Goal: Information Seeking & Learning: Learn about a topic

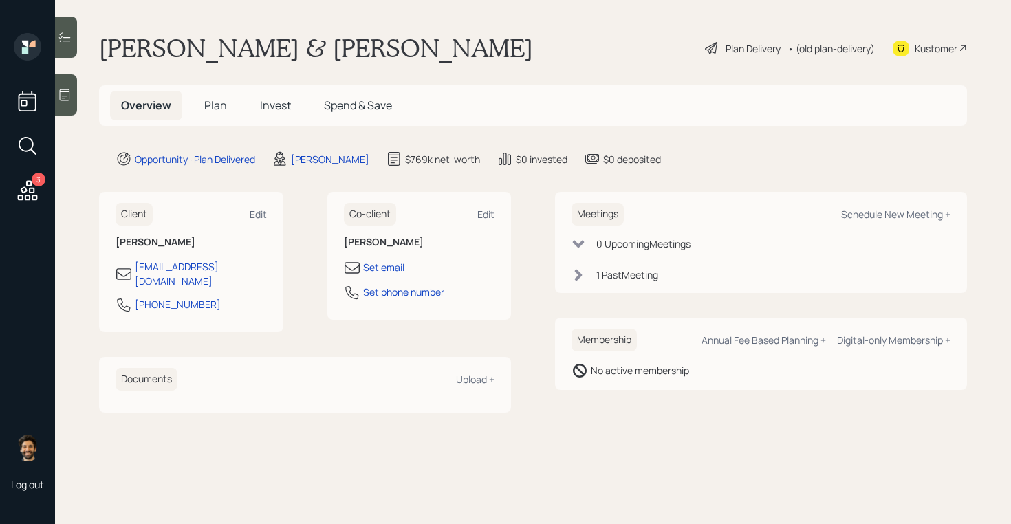
click at [243, 107] on div "Overview Plan Invest Spend & Save" at bounding box center [256, 106] width 293 height 30
click at [214, 96] on h5 "Plan" at bounding box center [215, 106] width 45 height 30
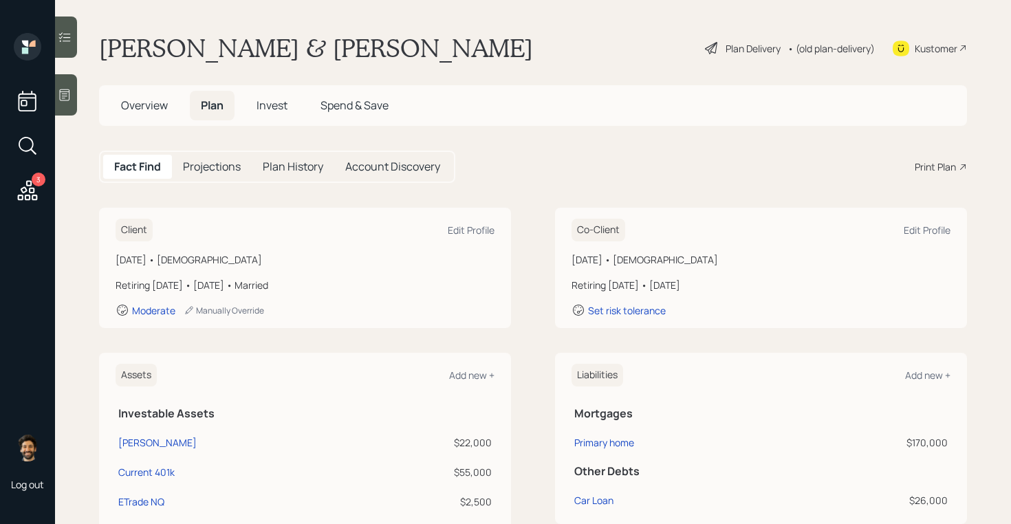
click at [261, 102] on span "Invest" at bounding box center [271, 105] width 31 height 15
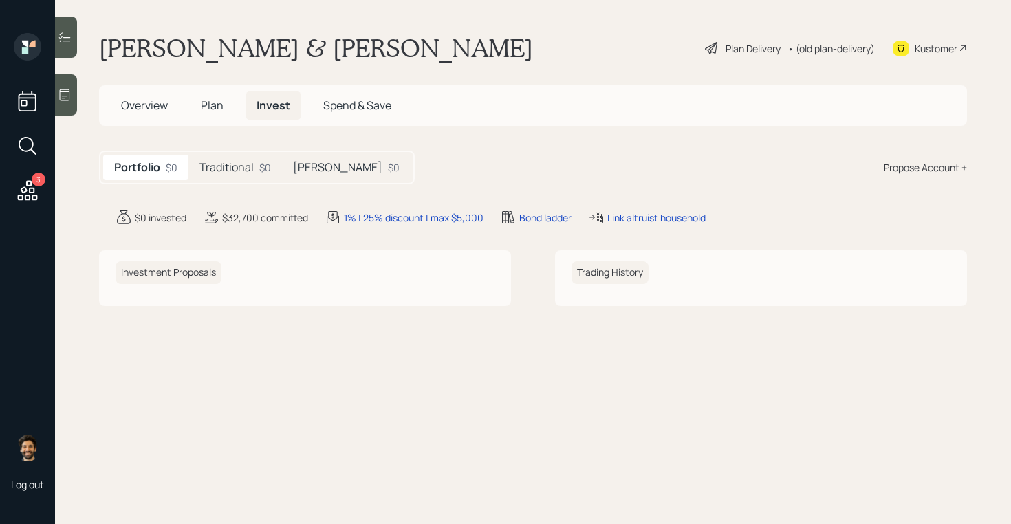
click at [248, 168] on h5 "Traditional" at bounding box center [226, 167] width 54 height 13
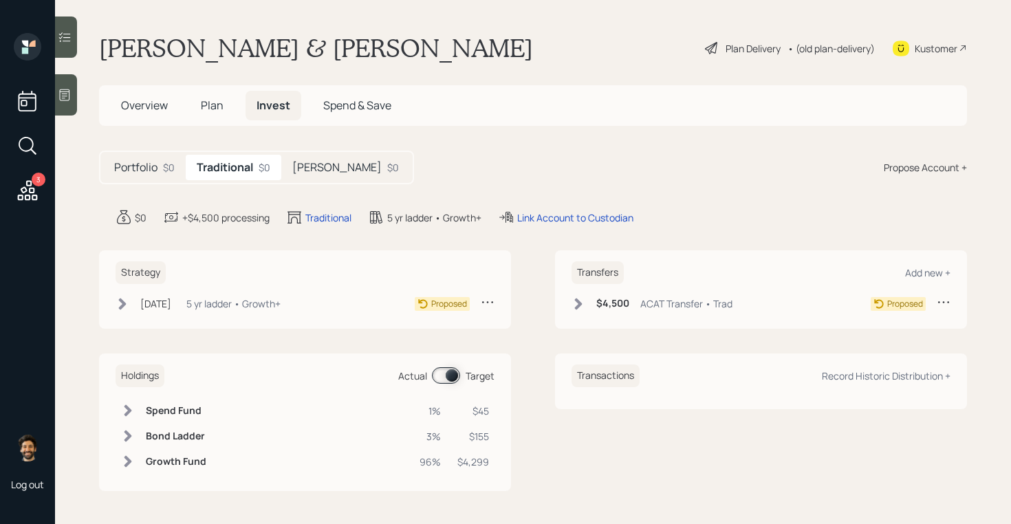
click at [320, 171] on div "Roth $0" at bounding box center [345, 167] width 129 height 25
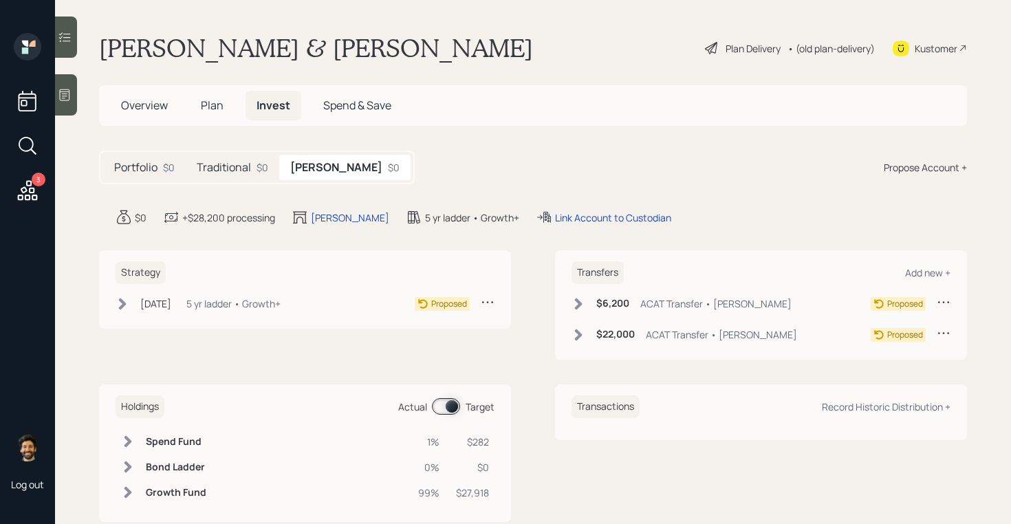
click at [243, 170] on h5 "Traditional" at bounding box center [224, 167] width 54 height 13
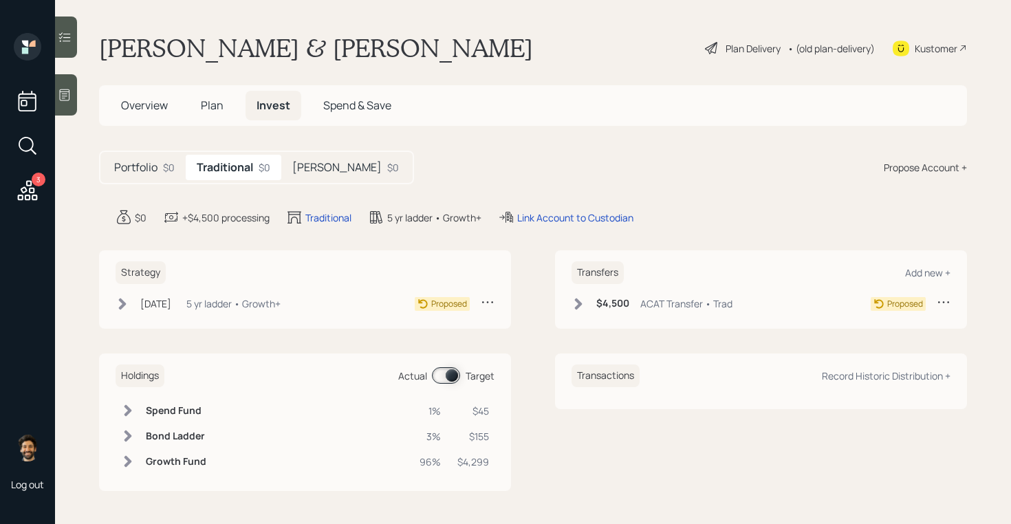
click at [300, 166] on h5 "Roth" at bounding box center [336, 167] width 89 height 13
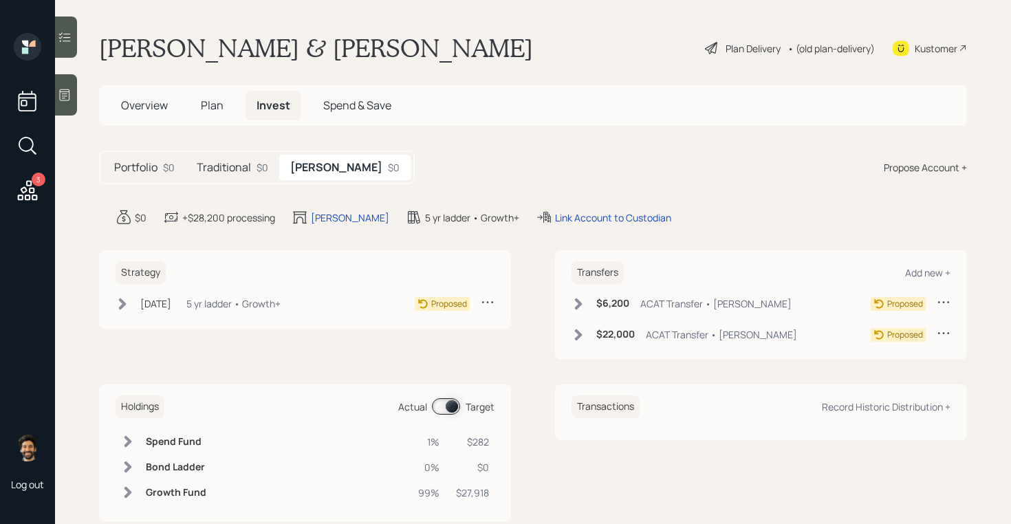
click at [238, 166] on h5 "Traditional" at bounding box center [224, 167] width 54 height 13
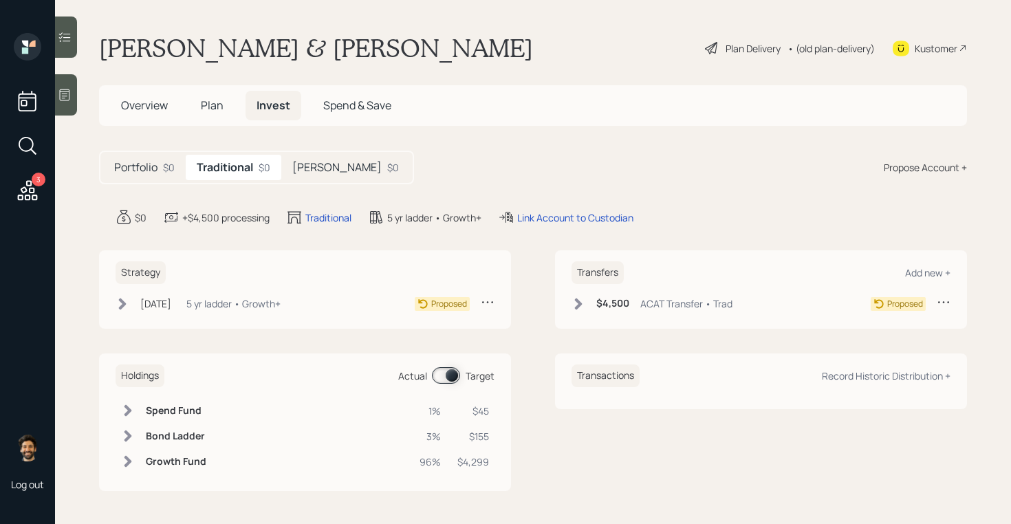
click at [208, 102] on span "Plan" at bounding box center [212, 105] width 23 height 15
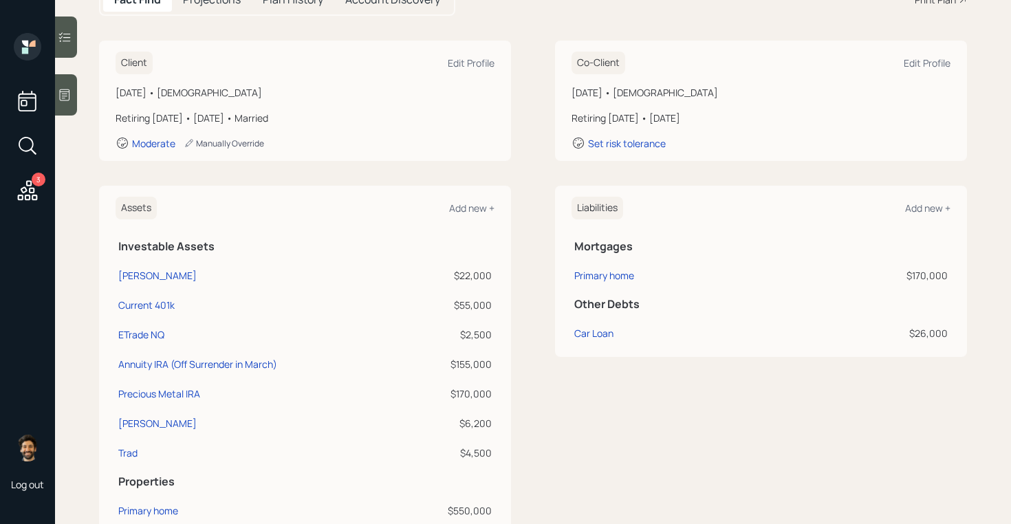
scroll to position [155, 0]
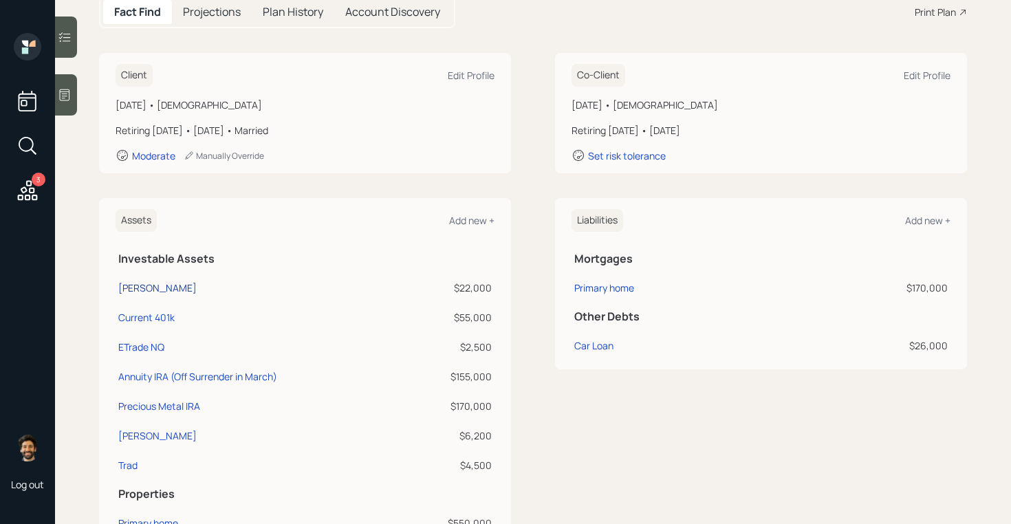
click at [127, 285] on div "Roth IRA" at bounding box center [157, 288] width 78 height 14
select select "roth_ira"
select select "balanced"
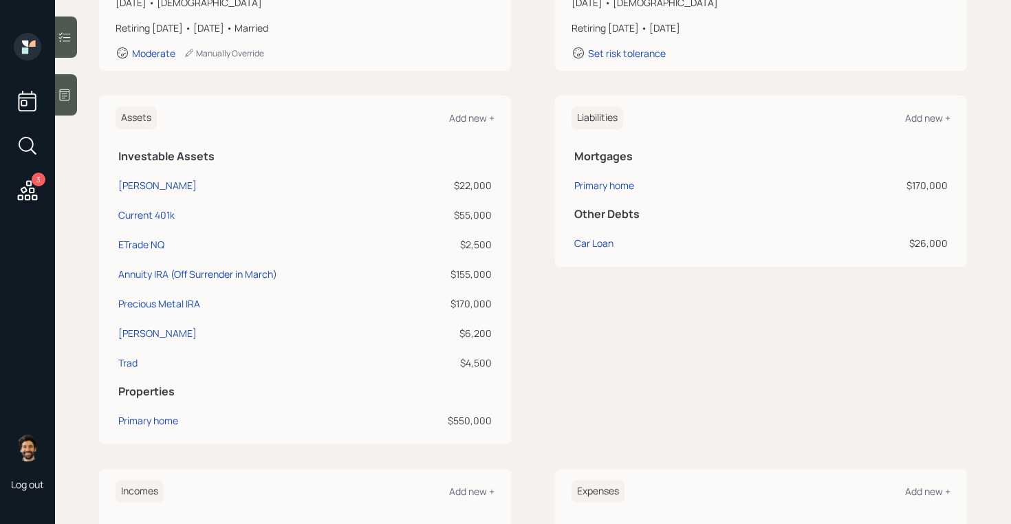
scroll to position [283, 0]
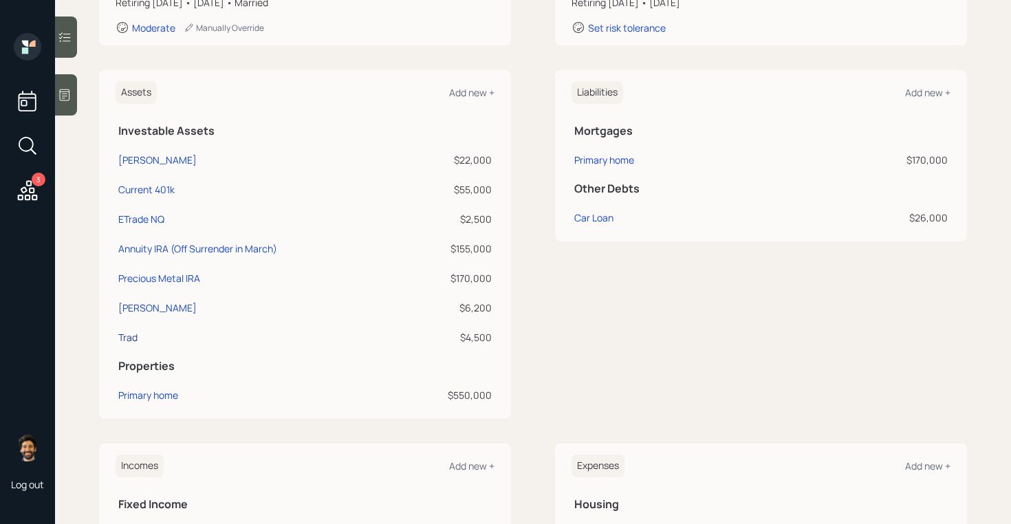
click at [135, 335] on div "Trad" at bounding box center [127, 337] width 19 height 14
select select "ira"
select select "balanced"
click at [135, 307] on div "Roth IRA" at bounding box center [157, 307] width 78 height 14
select select "roth_ira"
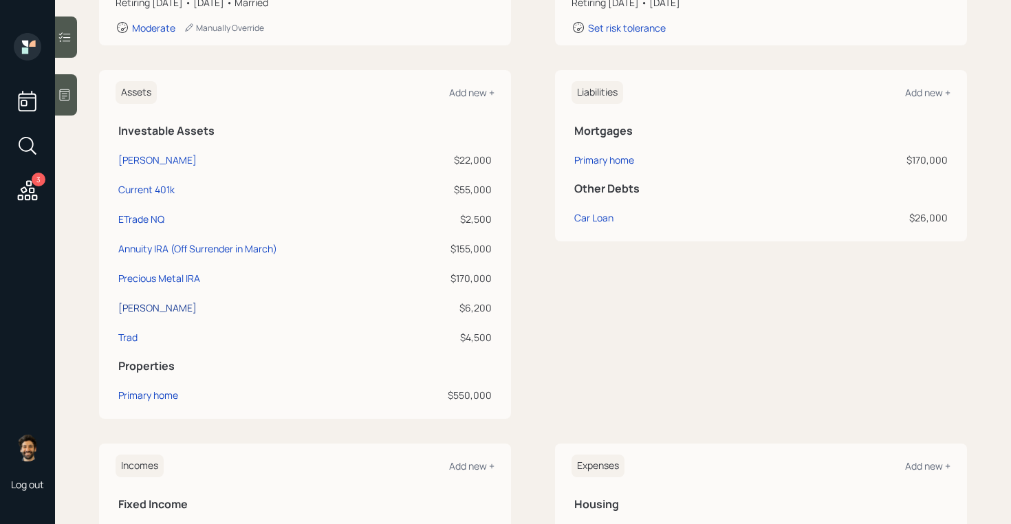
select select "balanced"
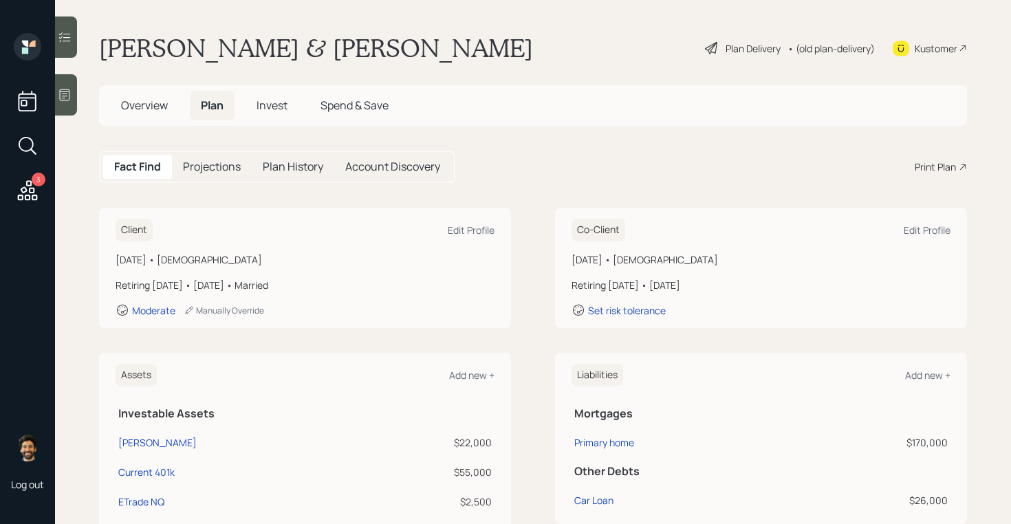
click at [278, 101] on span "Invest" at bounding box center [271, 105] width 31 height 15
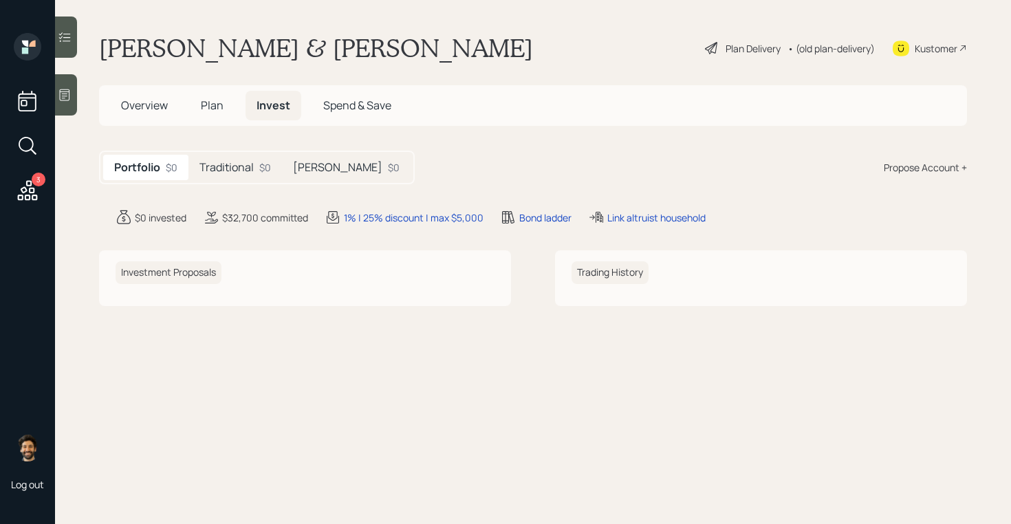
click at [243, 171] on h5 "Traditional" at bounding box center [226, 167] width 54 height 13
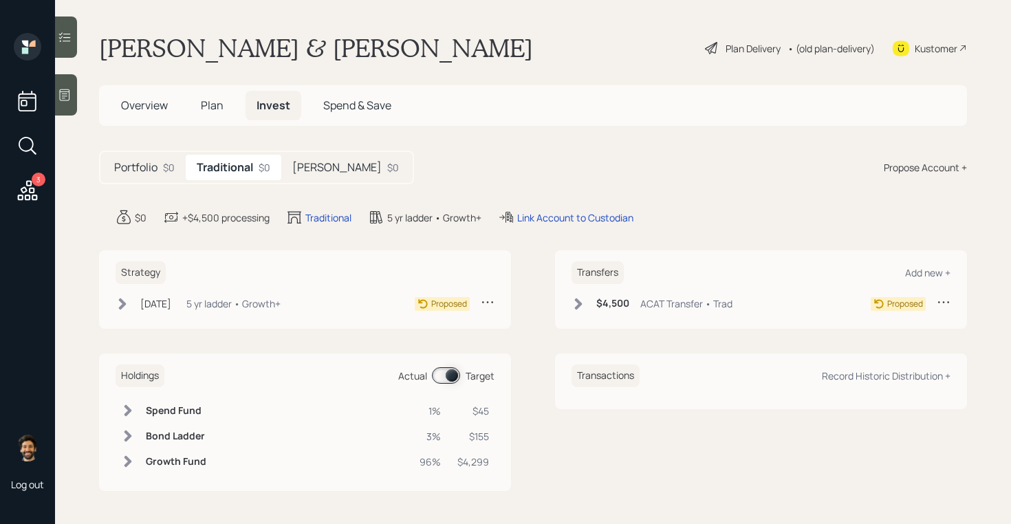
click at [317, 168] on h5 "Roth" at bounding box center [336, 167] width 89 height 13
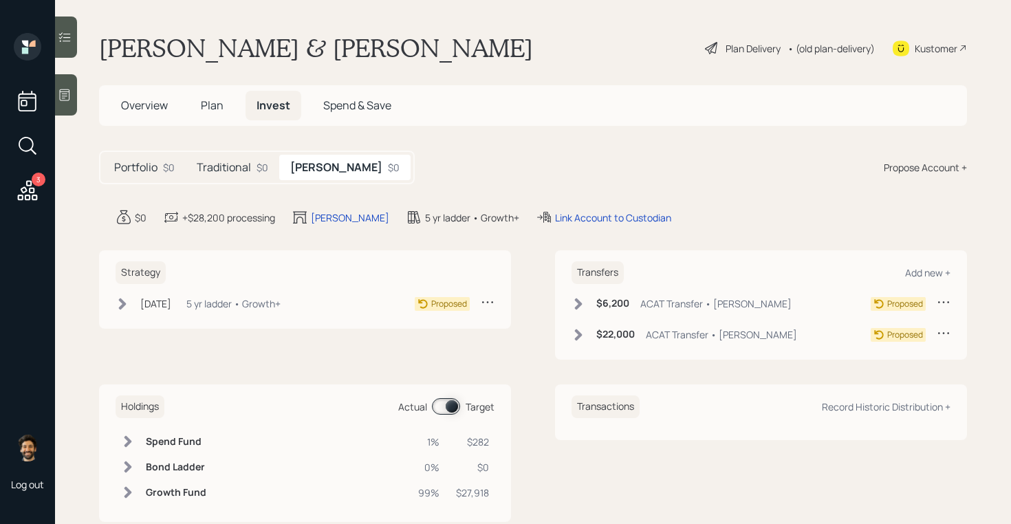
click at [233, 165] on h5 "Traditional" at bounding box center [224, 167] width 54 height 13
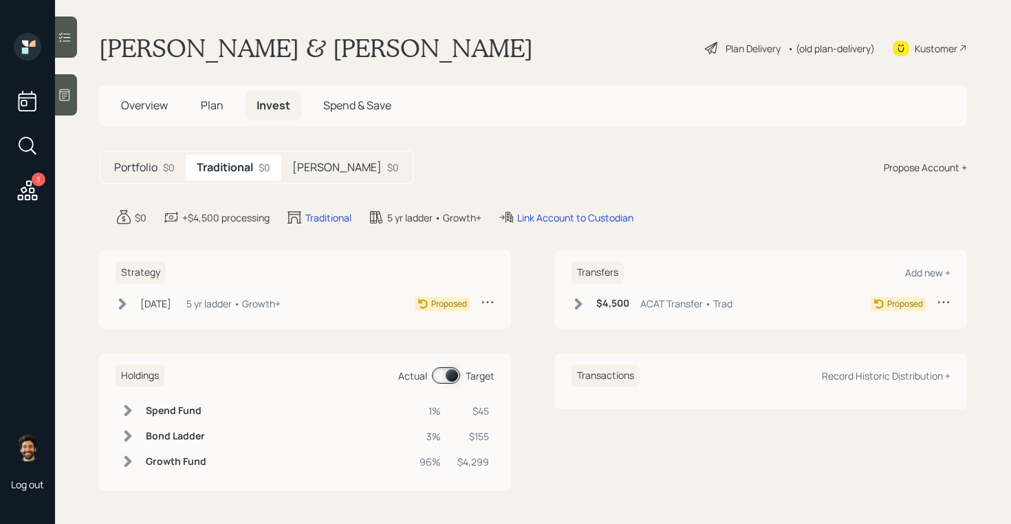
click at [171, 165] on div "$0" at bounding box center [169, 167] width 12 height 14
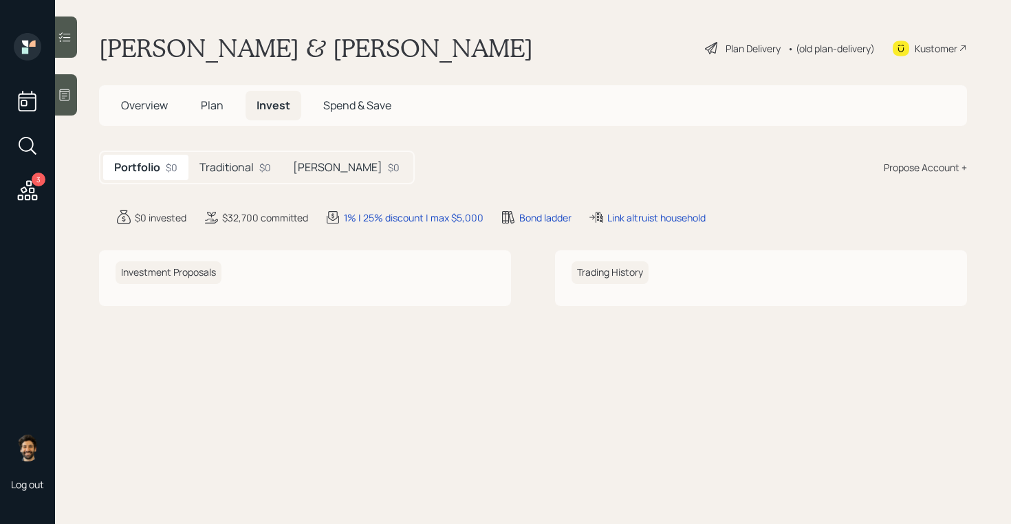
click at [824, 46] on div "• (old plan-delivery)" at bounding box center [830, 48] width 87 height 14
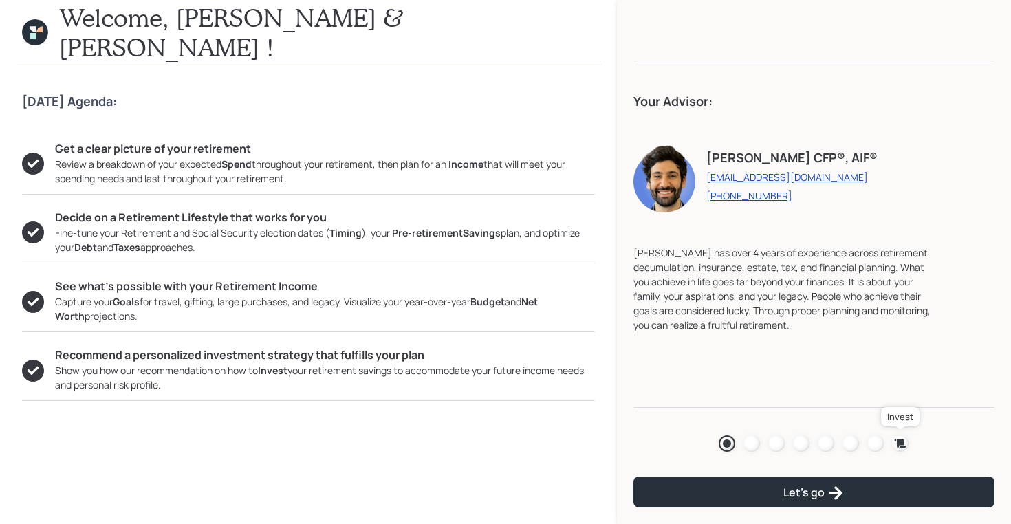
click at [901, 439] on icon at bounding box center [900, 443] width 12 height 9
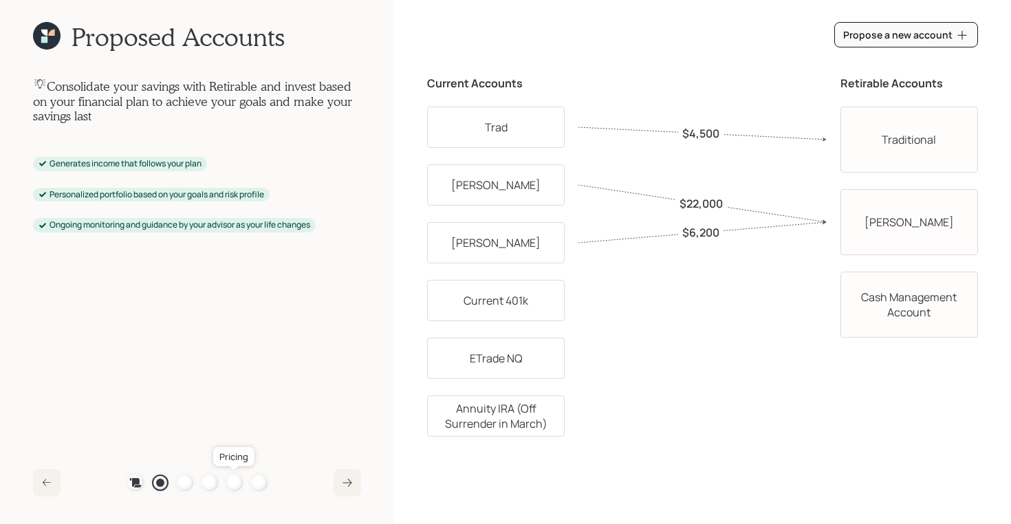
click at [236, 483] on div at bounding box center [234, 482] width 17 height 17
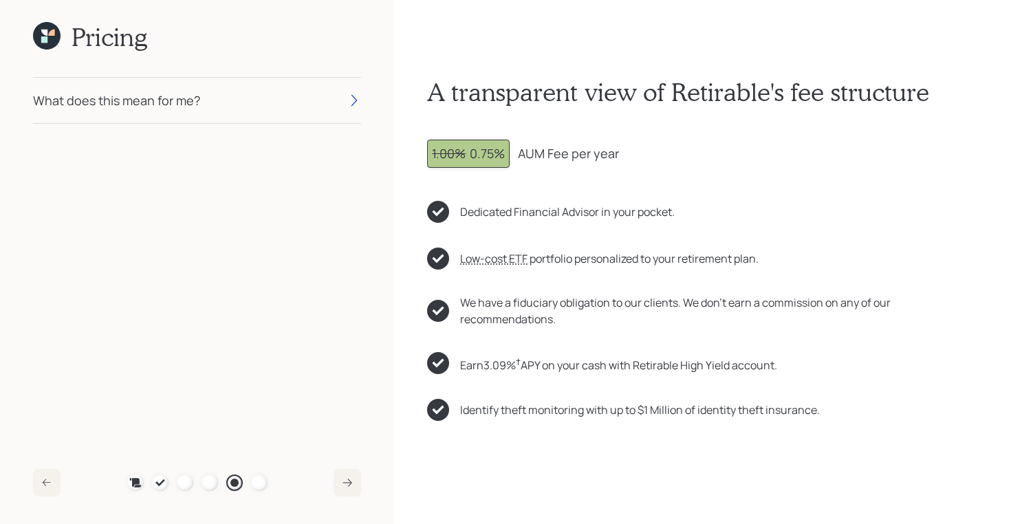
click at [198, 103] on div "What does this mean for me?" at bounding box center [116, 100] width 167 height 19
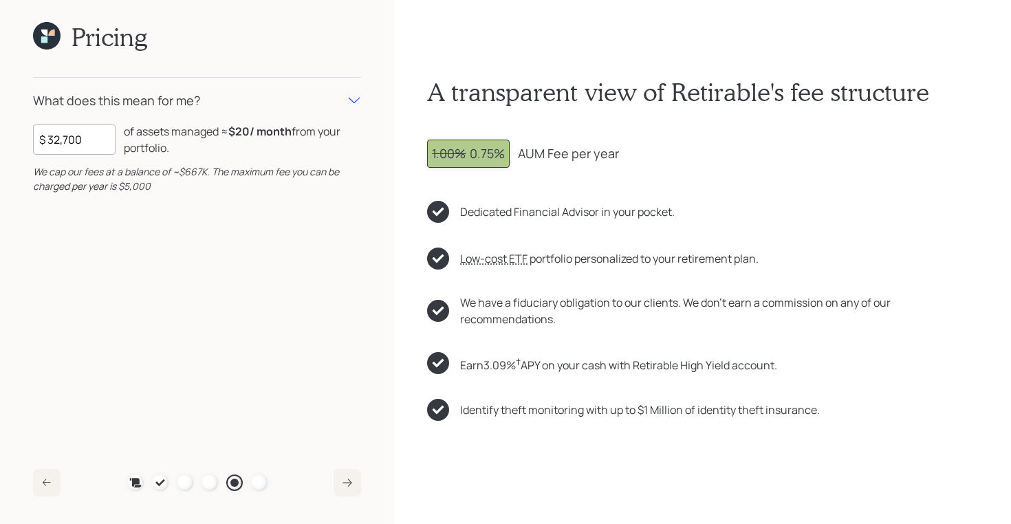
drag, startPoint x: 90, startPoint y: 143, endPoint x: 14, endPoint y: 139, distance: 75.7
click at [14, 139] on div "Pricing What does this mean for me? $ 32,700 of assets managed ≈ $20 / month fr…" at bounding box center [197, 262] width 394 height 524
click at [85, 133] on input "$ 32,700" at bounding box center [74, 139] width 83 height 30
drag, startPoint x: 85, startPoint y: 142, endPoint x: 34, endPoint y: 141, distance: 50.9
click at [34, 141] on input "$ 32,700" at bounding box center [74, 139] width 83 height 30
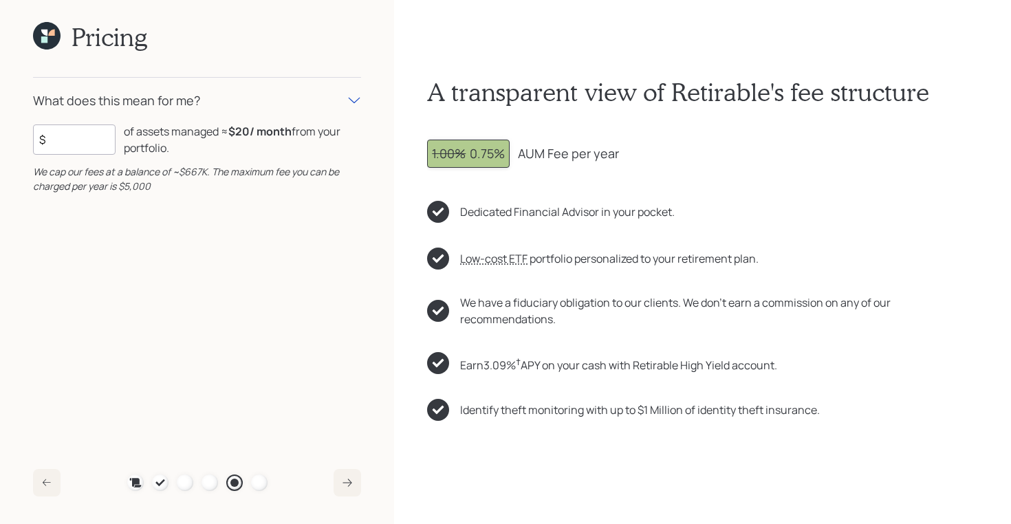
click at [85, 139] on input "$" at bounding box center [74, 139] width 83 height 30
click at [85, 138] on input "$" at bounding box center [74, 139] width 83 height 30
type input "$ 500,000"
drag, startPoint x: 230, startPoint y: 128, endPoint x: 301, endPoint y: 135, distance: 71.1
click at [301, 135] on div "of assets managed ≈ $313 / month from your portfolio ." at bounding box center [242, 139] width 237 height 33
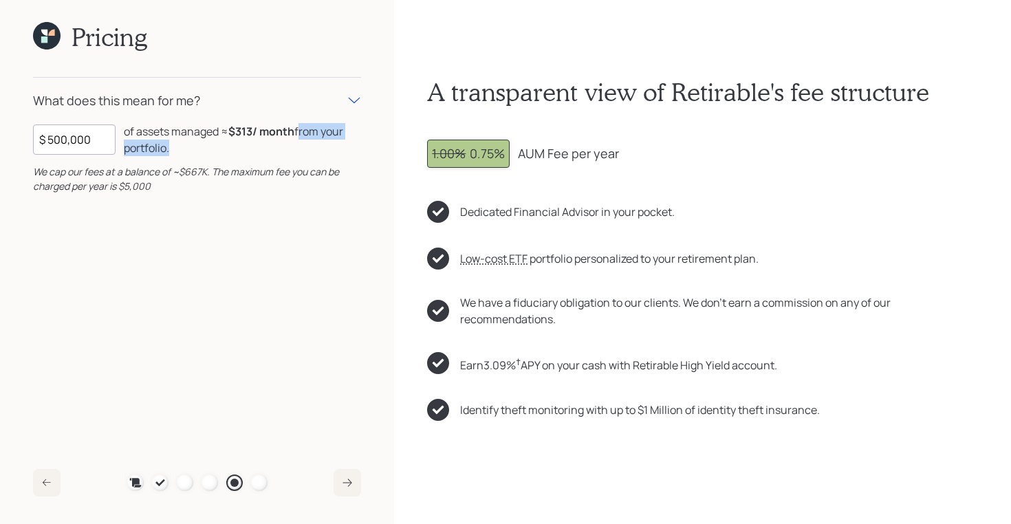
drag, startPoint x: 194, startPoint y: 152, endPoint x: 302, endPoint y: 129, distance: 110.3
click at [302, 129] on div "of assets managed ≈ $313 / month from your portfolio ." at bounding box center [242, 139] width 237 height 33
click at [54, 36] on icon at bounding box center [47, 36] width 28 height 28
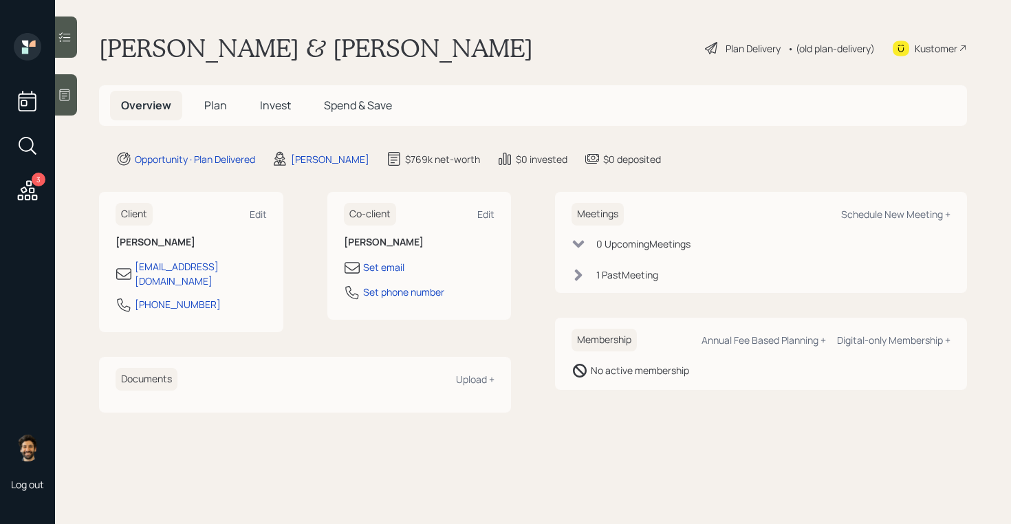
click at [201, 96] on h5 "Plan" at bounding box center [215, 106] width 45 height 30
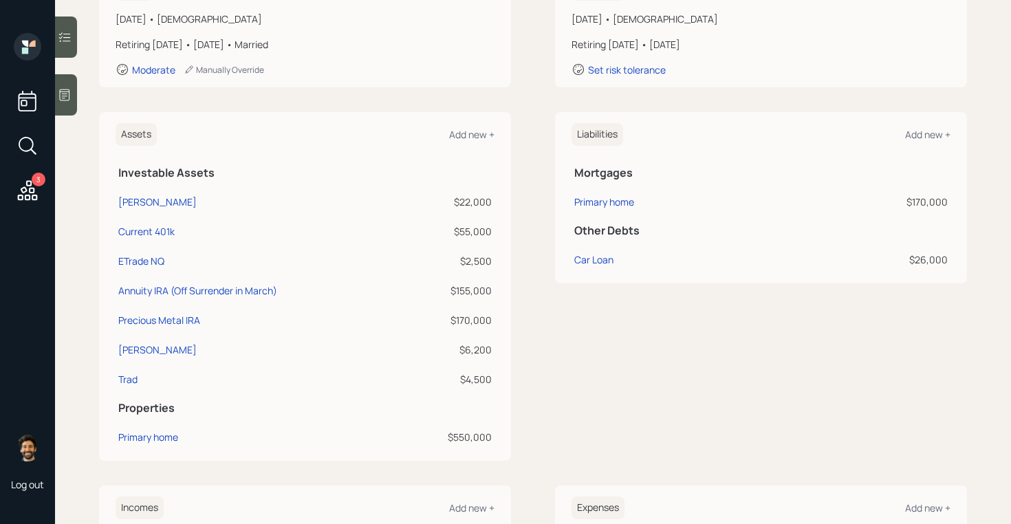
scroll to position [243, 0]
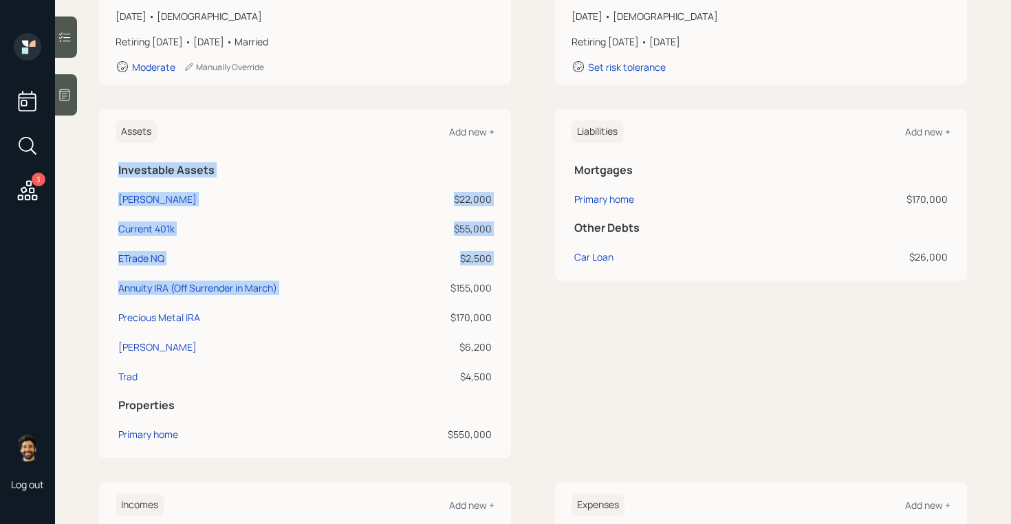
drag, startPoint x: 450, startPoint y: 287, endPoint x: 497, endPoint y: 287, distance: 46.8
click at [497, 287] on div "Assets Add new + Investable Assets Roth IRA $22,000 Current 401k $55,000 ETrade…" at bounding box center [305, 283] width 412 height 349
click at [463, 287] on div "$155,000" at bounding box center [450, 288] width 83 height 14
drag, startPoint x: 448, startPoint y: 285, endPoint x: 504, endPoint y: 291, distance: 56.0
click at [504, 291] on div "Assets Add new + Investable Assets Roth IRA $22,000 Current 401k $55,000 ETrade…" at bounding box center [305, 283] width 412 height 349
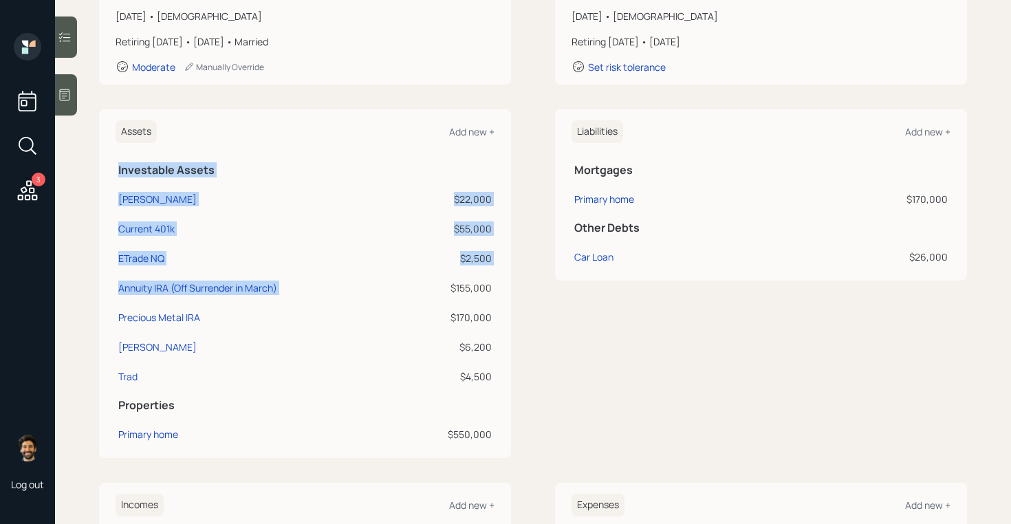
click at [463, 310] on div "$170,000" at bounding box center [450, 317] width 83 height 14
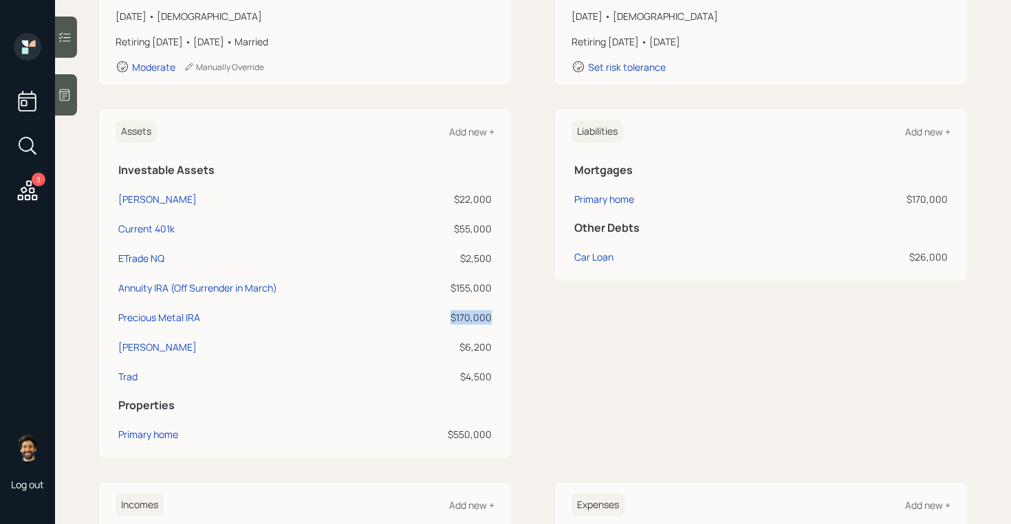
drag, startPoint x: 450, startPoint y: 316, endPoint x: 493, endPoint y: 318, distance: 43.4
click at [493, 318] on td "$170,000" at bounding box center [450, 315] width 88 height 30
drag, startPoint x: 450, startPoint y: 288, endPoint x: 491, endPoint y: 296, distance: 41.3
click at [491, 296] on td "$155,000" at bounding box center [450, 286] width 88 height 30
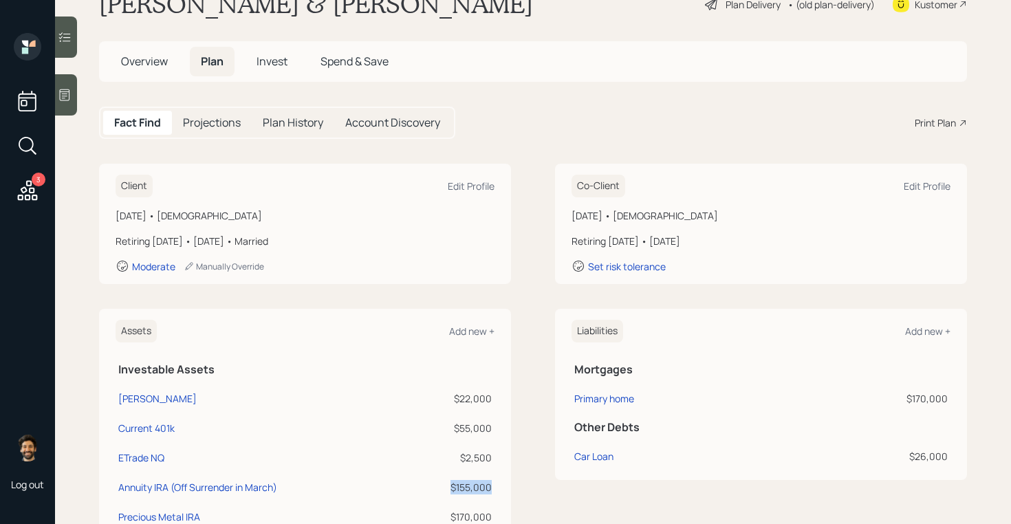
scroll to position [0, 0]
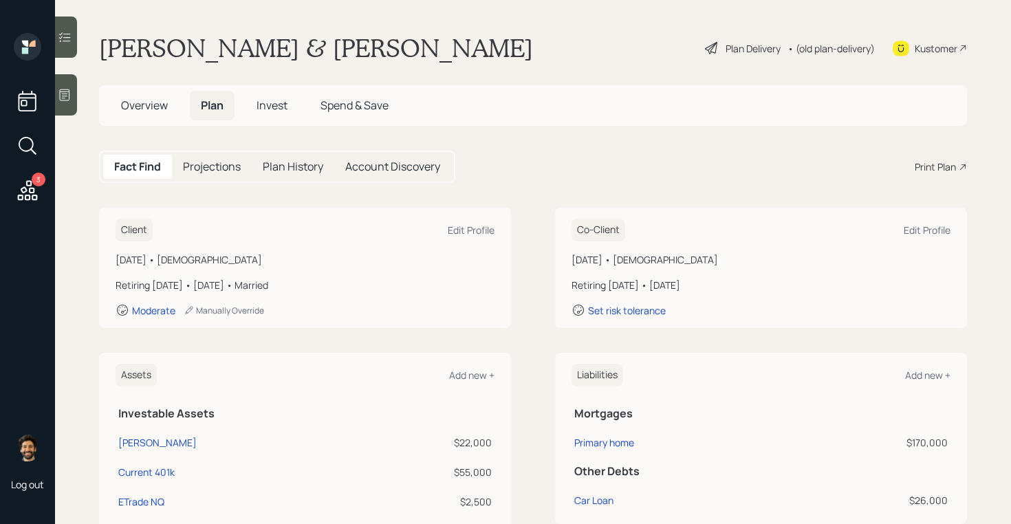
click at [848, 40] on div "Plan Delivery • (old plan-delivery)" at bounding box center [789, 48] width 173 height 30
click at [848, 51] on div "• (old plan-delivery)" at bounding box center [830, 48] width 87 height 14
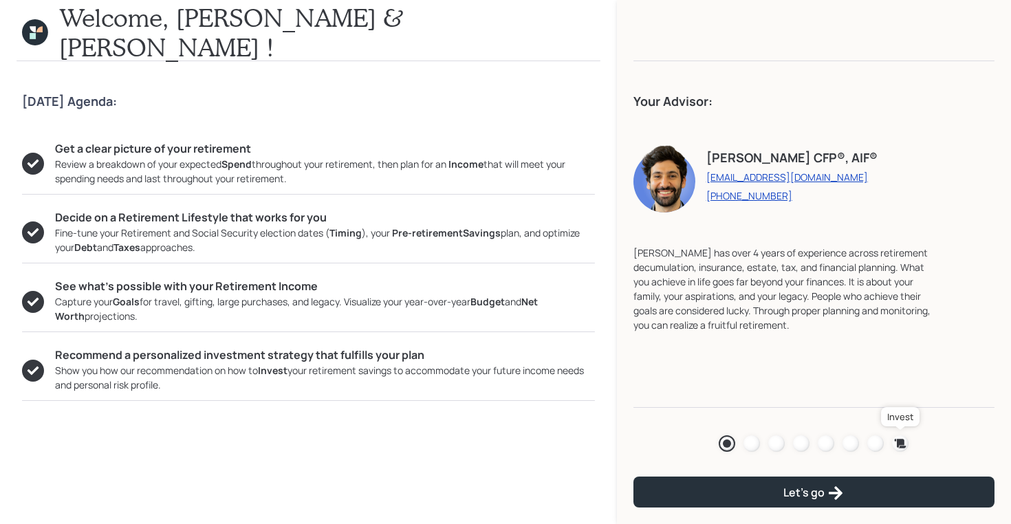
click at [894, 439] on icon at bounding box center [900, 443] width 12 height 9
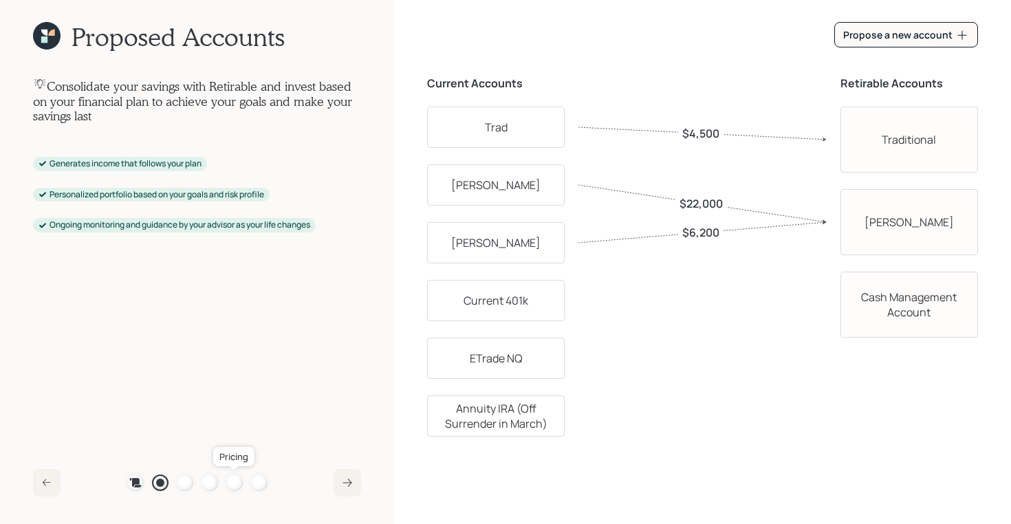
click at [226, 481] on div at bounding box center [234, 482] width 17 height 17
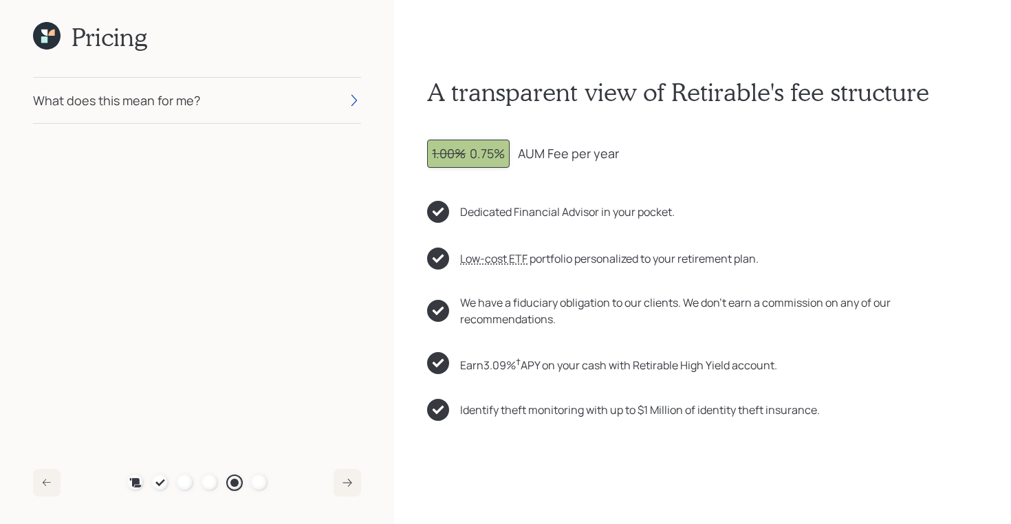
click at [247, 105] on div "What does this mean for me?" at bounding box center [197, 100] width 328 height 45
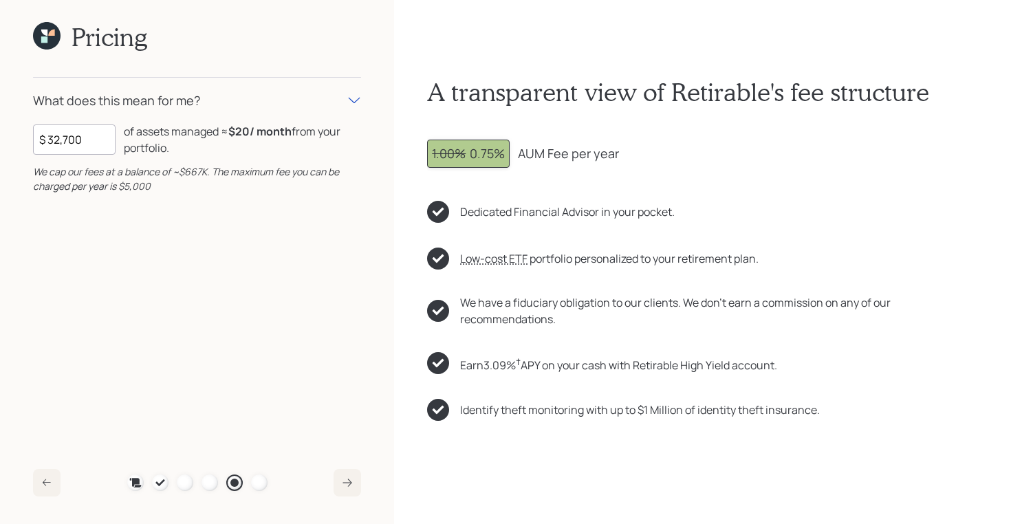
click at [86, 142] on input "$ 32,700" at bounding box center [74, 139] width 83 height 30
type input "$ 400,000"
click at [46, 36] on icon at bounding box center [44, 39] width 6 height 6
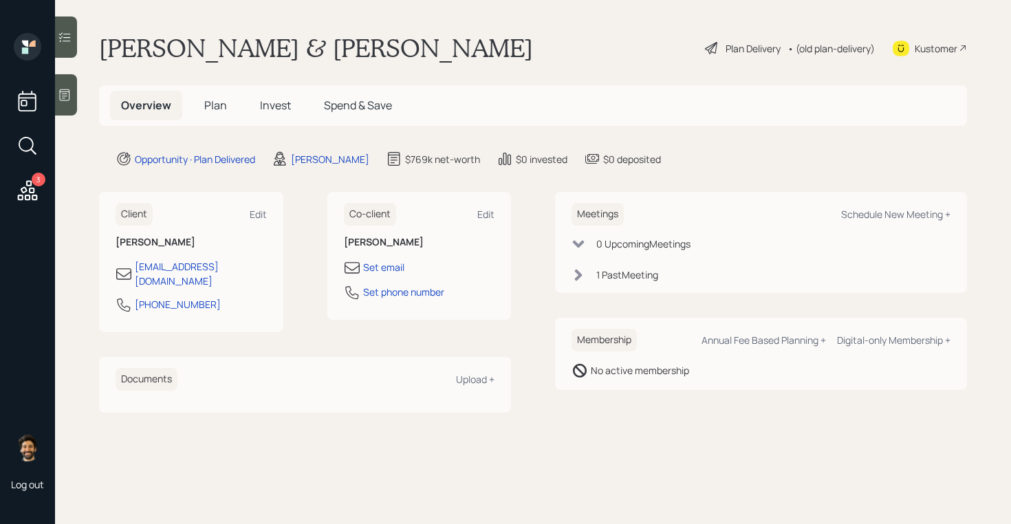
click at [849, 41] on div "• (old plan-delivery)" at bounding box center [830, 48] width 87 height 14
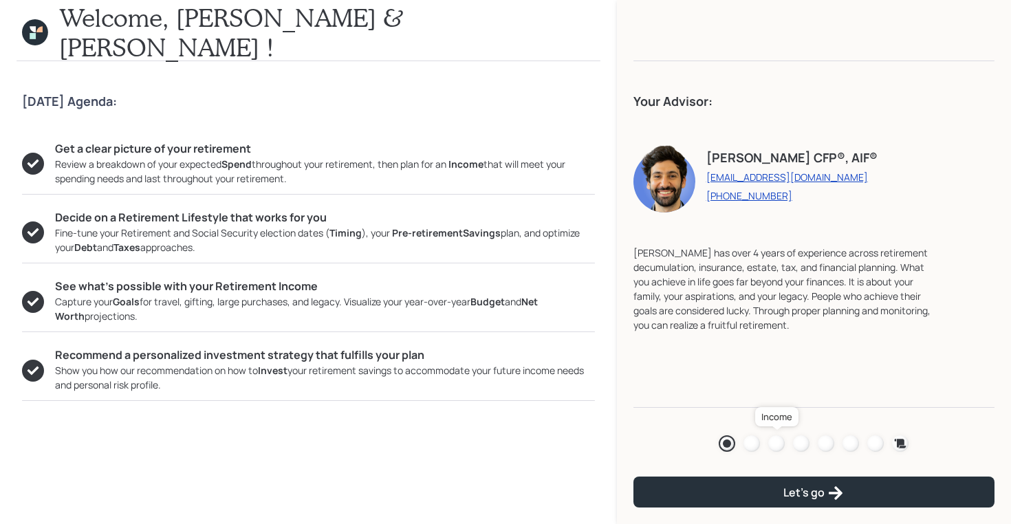
click at [773, 443] on div at bounding box center [776, 443] width 17 height 17
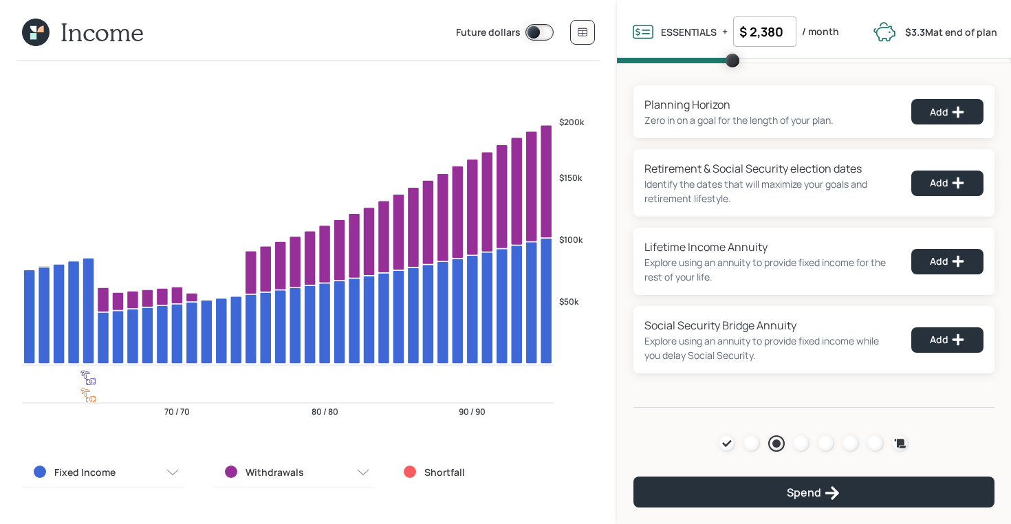
click at [35, 34] on icon at bounding box center [33, 36] width 6 height 6
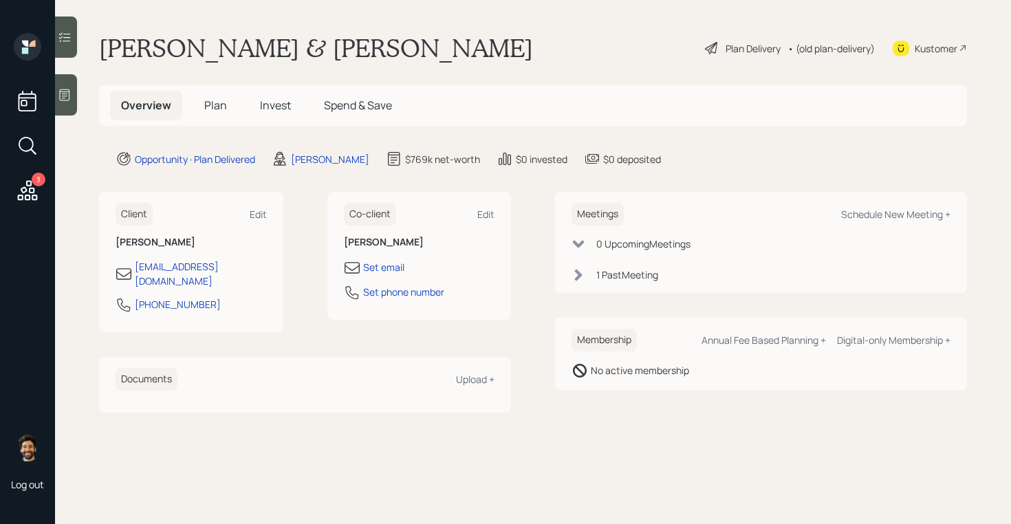
click at [215, 101] on span "Plan" at bounding box center [215, 105] width 23 height 15
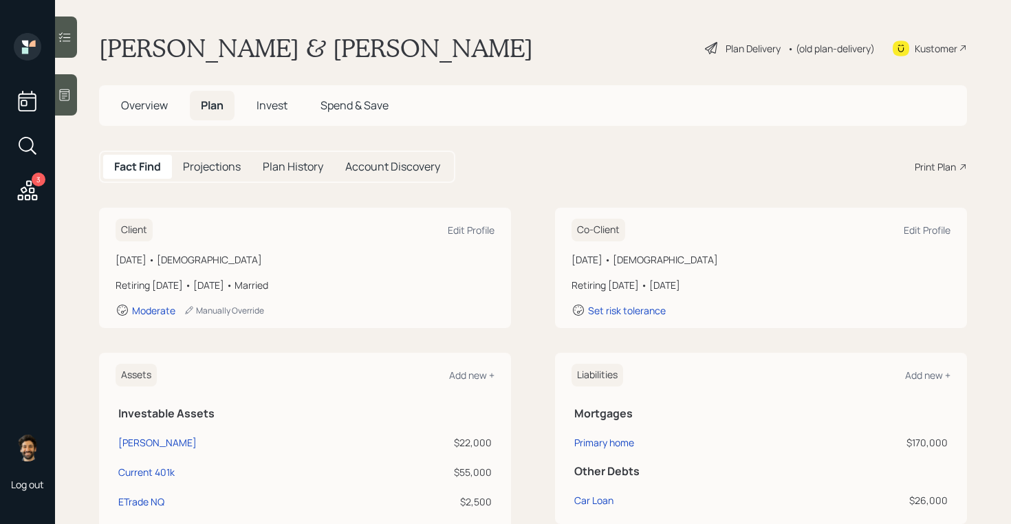
click at [837, 43] on div "• (old plan-delivery)" at bounding box center [830, 48] width 87 height 14
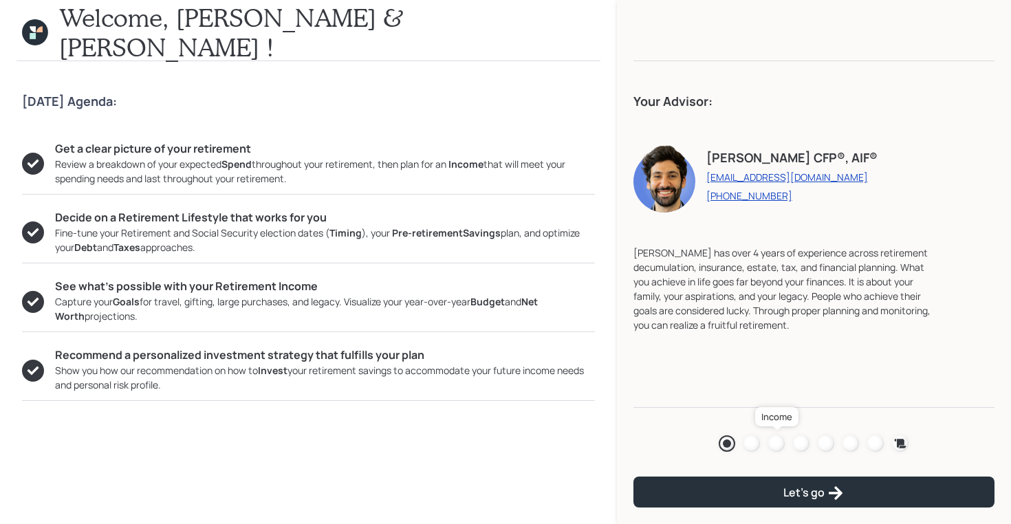
click at [780, 441] on div at bounding box center [776, 443] width 17 height 17
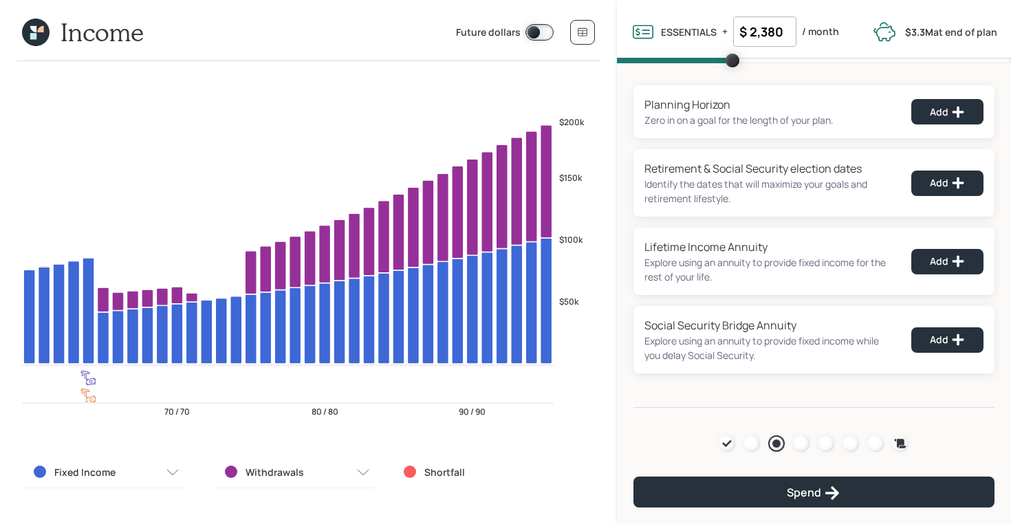
click at [37, 34] on icon at bounding box center [36, 33] width 28 height 28
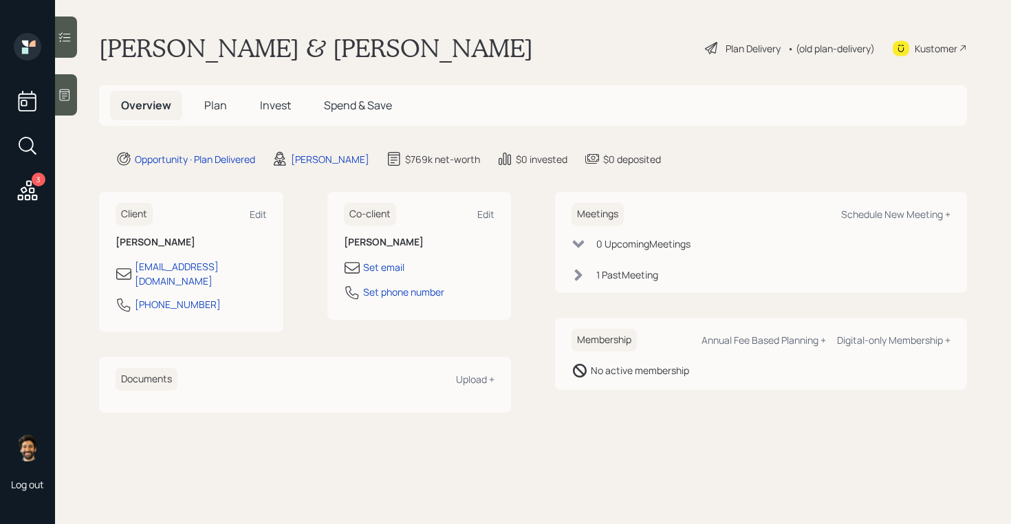
click at [209, 105] on span "Plan" at bounding box center [215, 105] width 23 height 15
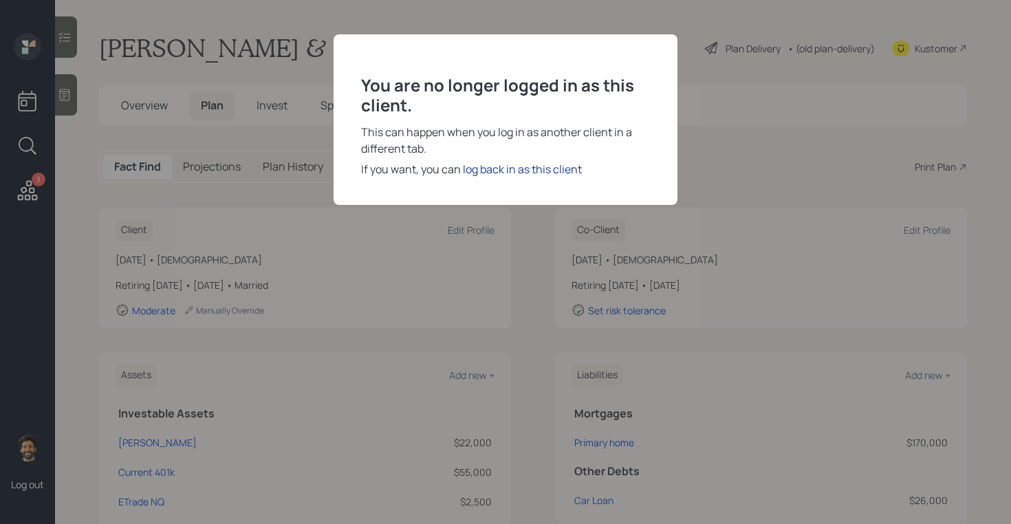
click at [488, 171] on div "log back in as this client" at bounding box center [522, 169] width 119 height 17
